Goal: Check status: Check status

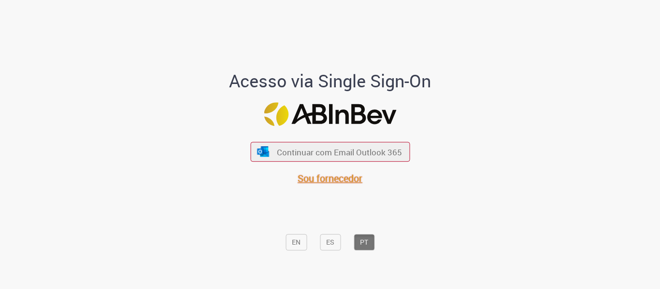
click at [315, 183] on span "Sou fornecedor" at bounding box center [330, 178] width 65 height 13
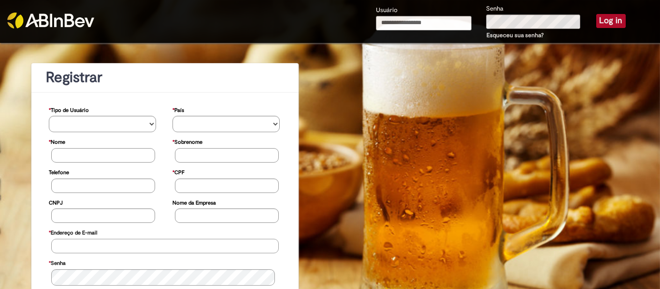
type input "**********"
click at [601, 19] on button "Log in" at bounding box center [610, 21] width 29 height 14
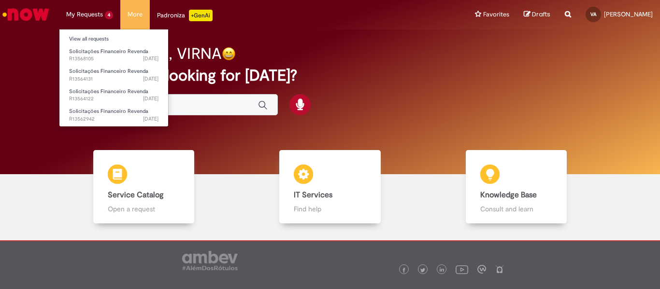
click at [95, 14] on li "My Requests 4 View all requests Solicitações Financeiro Revenda [DATE] [DATE] R…" at bounding box center [89, 14] width 61 height 29
click at [95, 37] on link "View all requests" at bounding box center [113, 39] width 109 height 11
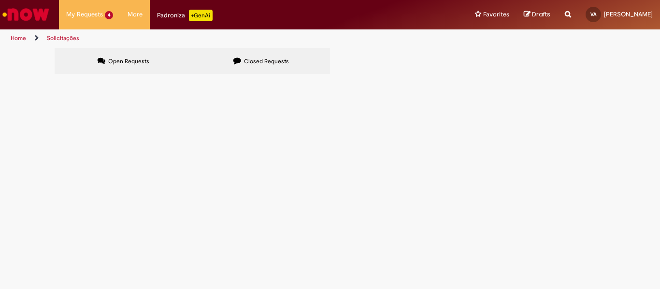
click at [0, 0] on span "Boa tarde. Poderia por favor enviar o número das notas e valores, do pagamento …" at bounding box center [0, 0] width 0 height 0
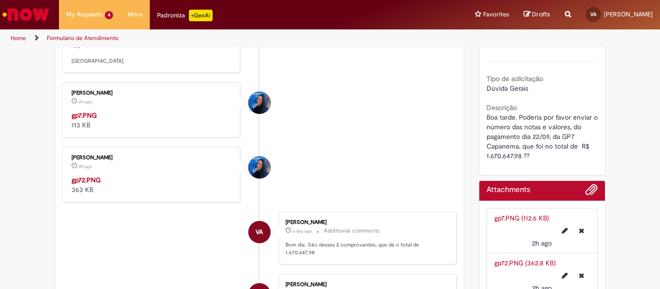
scroll to position [242, 0]
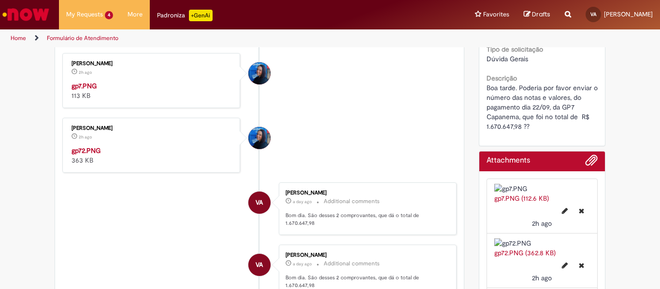
click at [177, 81] on img "Ticket history" at bounding box center [152, 81] width 161 height 0
click at [162, 146] on img "Ticket history" at bounding box center [152, 146] width 161 height 0
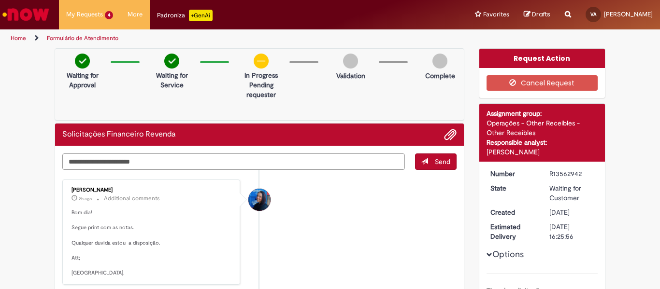
click at [155, 160] on textarea "Type your message here..." at bounding box center [233, 162] width 343 height 16
type textarea "*"
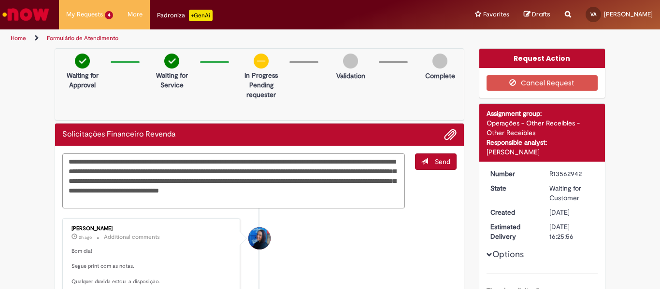
click at [364, 158] on textarea "**********" at bounding box center [233, 181] width 343 height 55
click at [232, 202] on textarea "**********" at bounding box center [233, 181] width 343 height 55
type textarea "**********"
click at [448, 136] on span "Add attachments" at bounding box center [451, 135] width 12 height 12
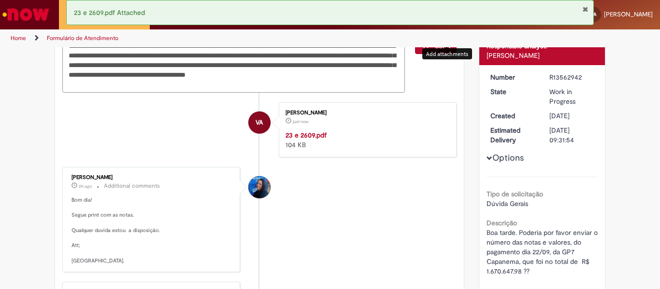
scroll to position [77, 0]
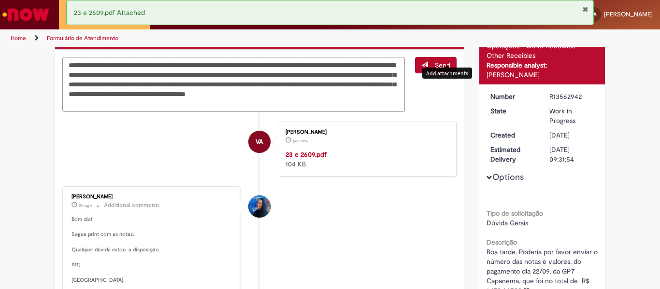
click at [437, 65] on div "Add attachments" at bounding box center [447, 73] width 50 height 16
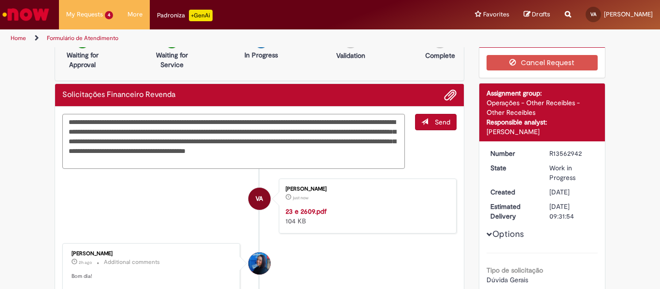
scroll to position [0, 0]
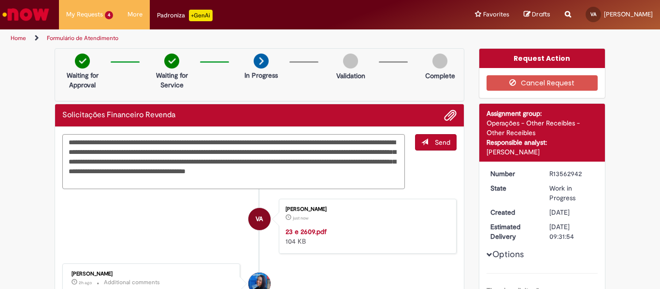
drag, startPoint x: 197, startPoint y: 102, endPoint x: 46, endPoint y: 47, distance: 160.0
click at [46, 47] on section "**********" at bounding box center [330, 168] width 660 height 242
click at [435, 143] on span "Send" at bounding box center [442, 142] width 15 height 9
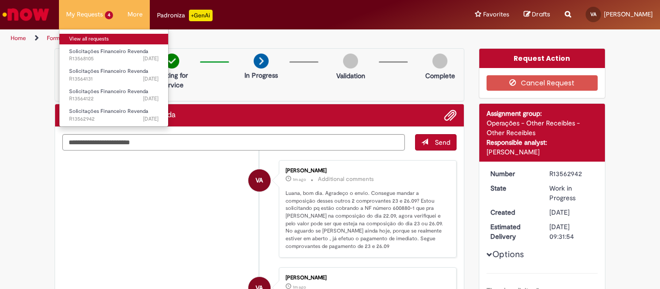
click at [88, 37] on link "View all requests" at bounding box center [113, 39] width 109 height 11
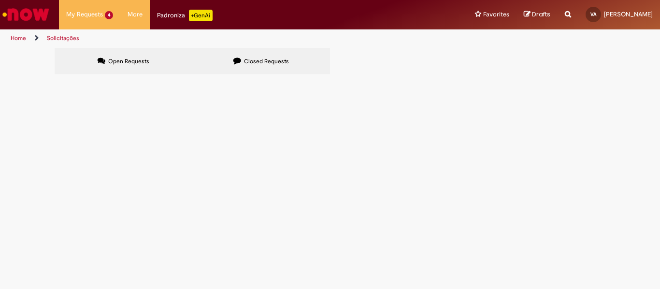
click at [0, 0] on span "Solicitações Financeiro Revenda" at bounding box center [0, 0] width 0 height 0
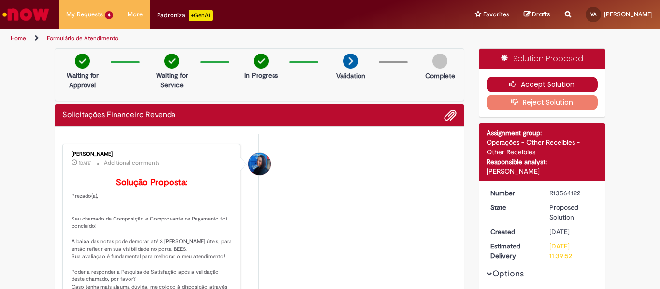
click at [519, 84] on button "Accept Solution" at bounding box center [543, 84] width 112 height 15
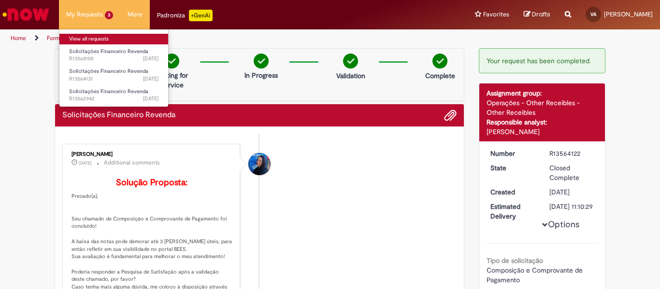
click at [94, 39] on link "View all requests" at bounding box center [113, 39] width 109 height 11
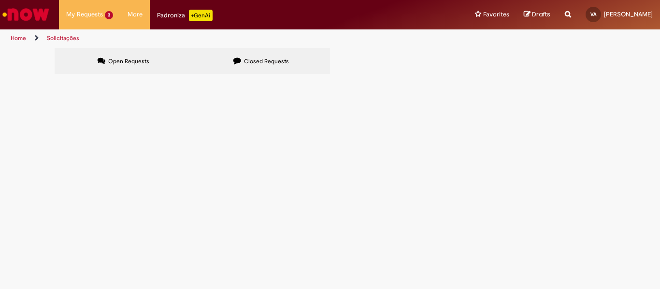
click at [0, 0] on span "GP7 PARAGOMINAS 24/09" at bounding box center [0, 0] width 0 height 0
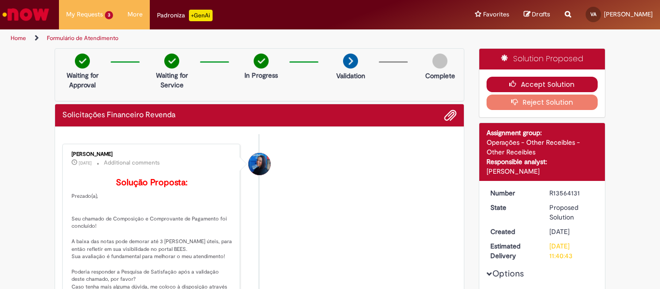
click at [518, 85] on button "Accept Solution" at bounding box center [543, 84] width 112 height 15
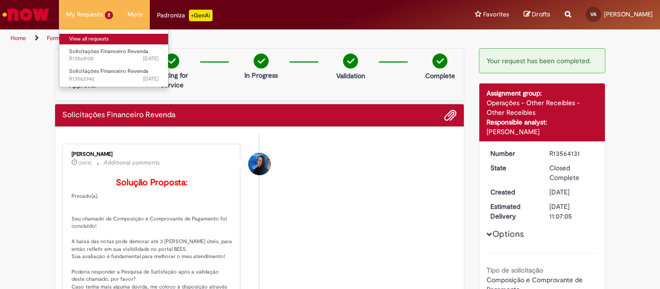
click at [91, 38] on link "View all requests" at bounding box center [113, 39] width 109 height 11
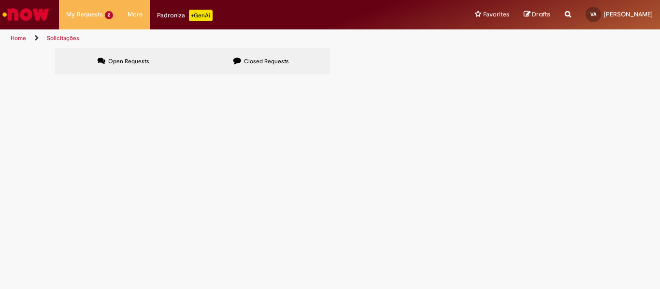
click at [0, 0] on span "GP7 CAPANEMA 25/09" at bounding box center [0, 0] width 0 height 0
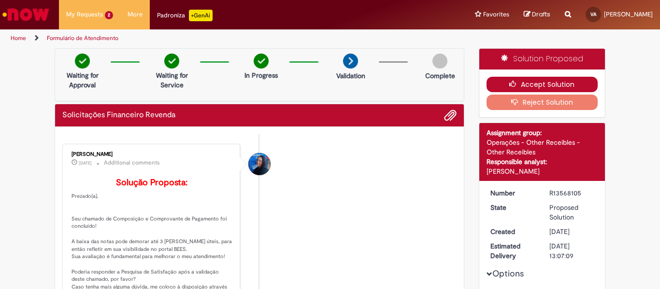
click at [534, 83] on button "Accept Solution" at bounding box center [543, 84] width 112 height 15
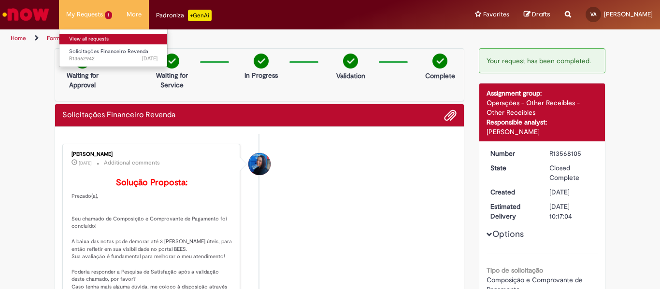
click at [87, 40] on link "View all requests" at bounding box center [113, 39] width 108 height 11
